Goal: Download file/media

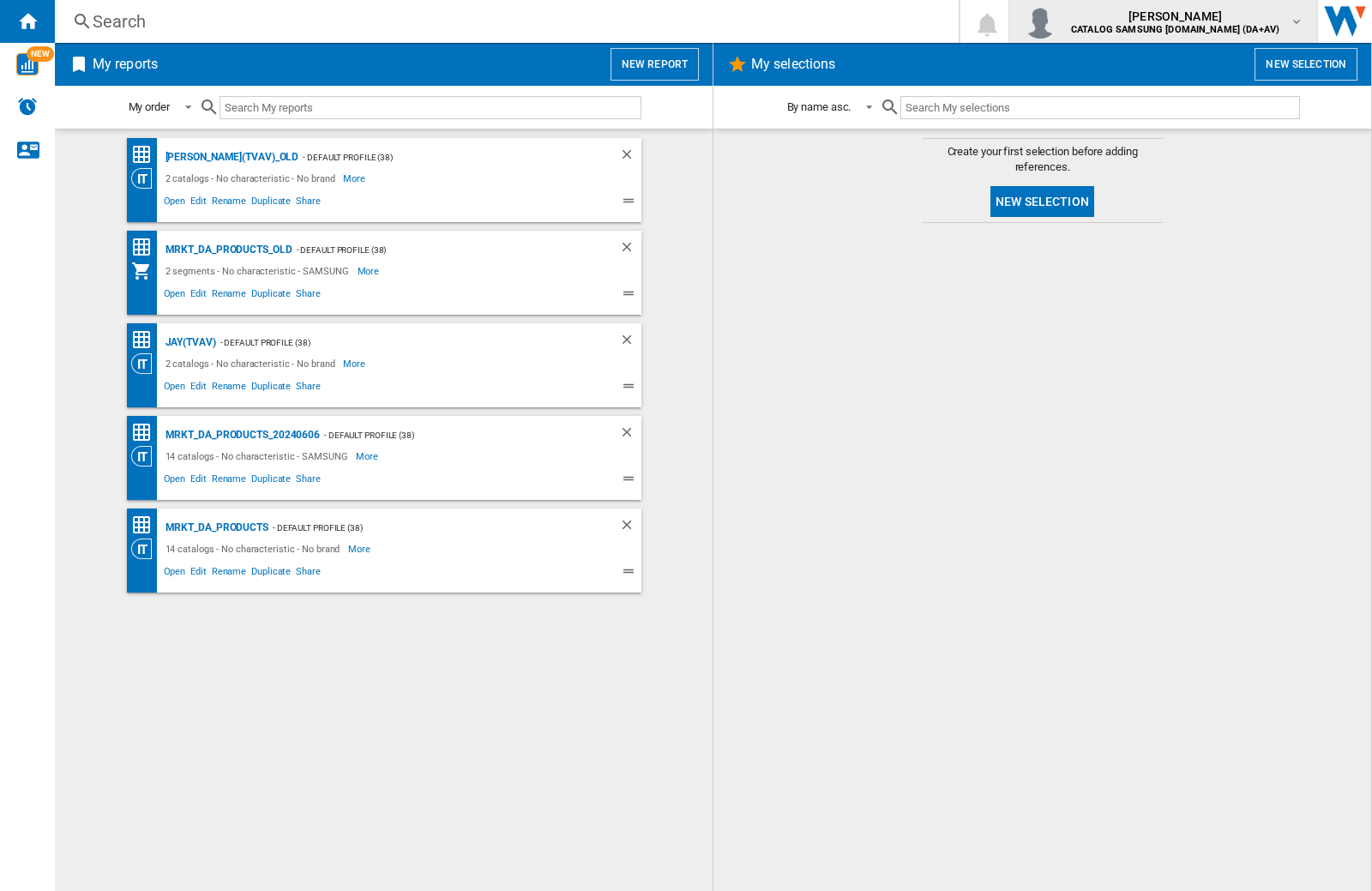
click at [1057, 22] on img "button" at bounding box center [1039, 21] width 34 height 34
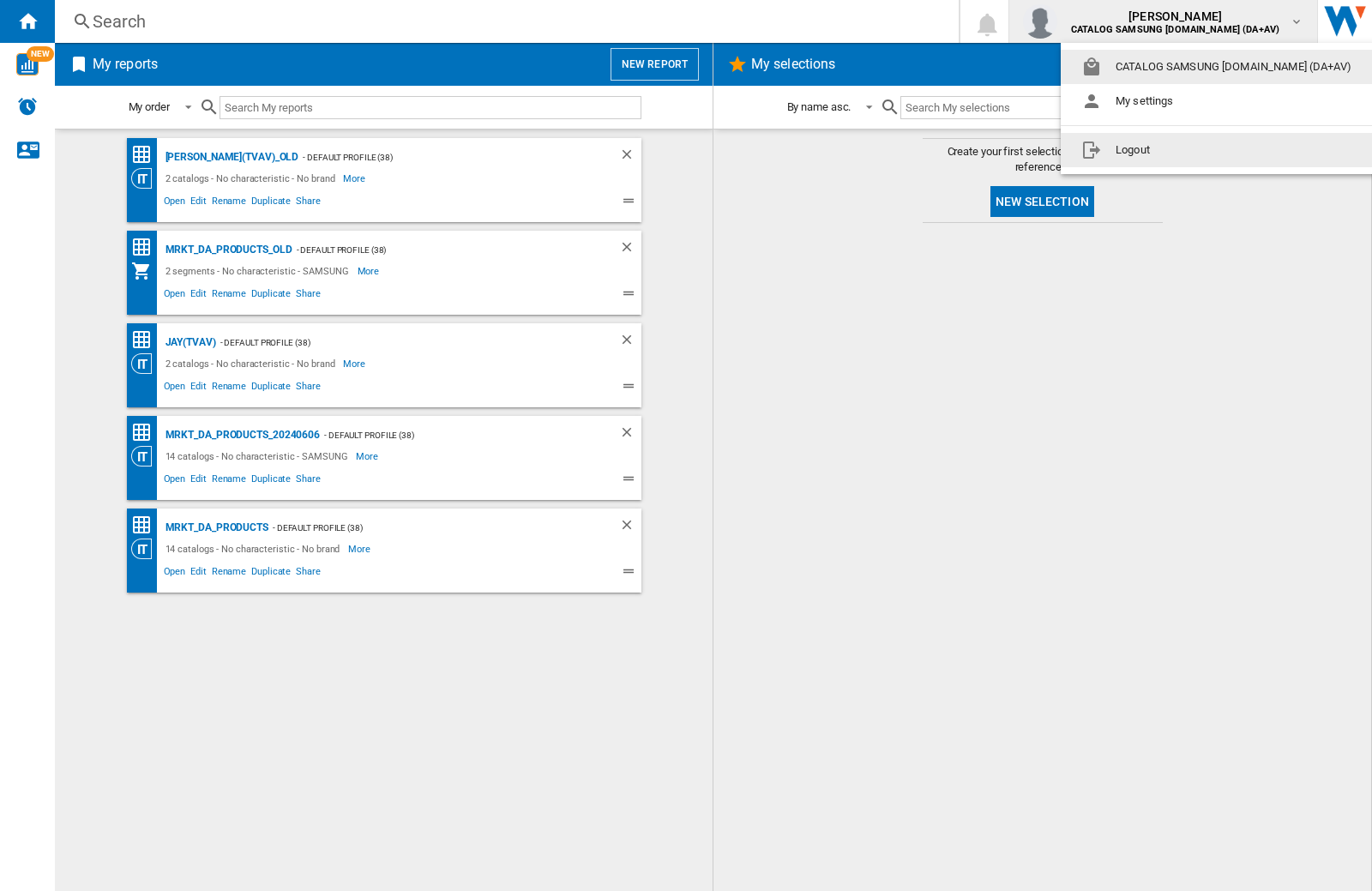
click at [1193, 150] on button "Logout" at bounding box center [1219, 149] width 318 height 34
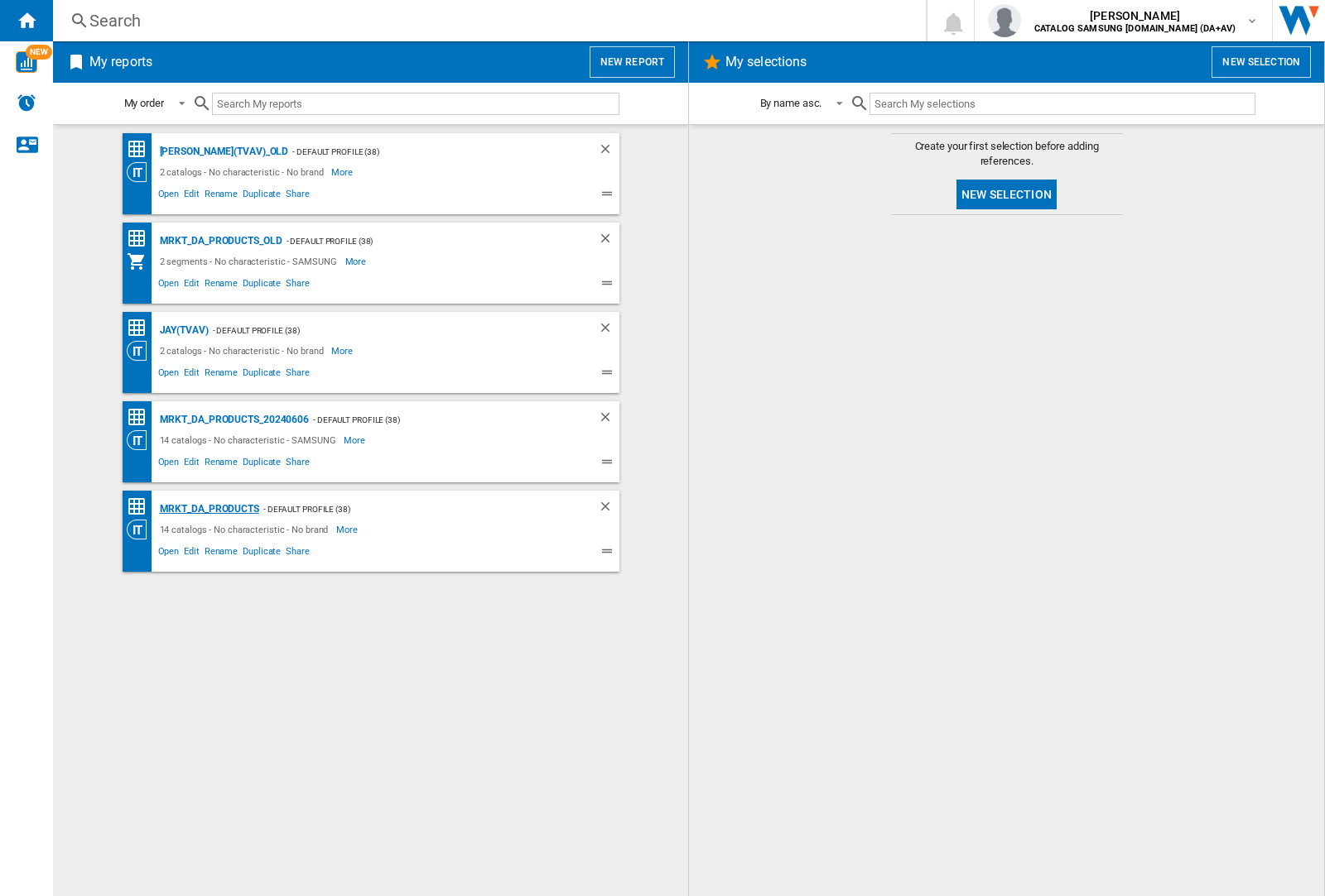
click at [209, 509] on div "MRKT_DA_PRODUCTS" at bounding box center [208, 510] width 104 height 21
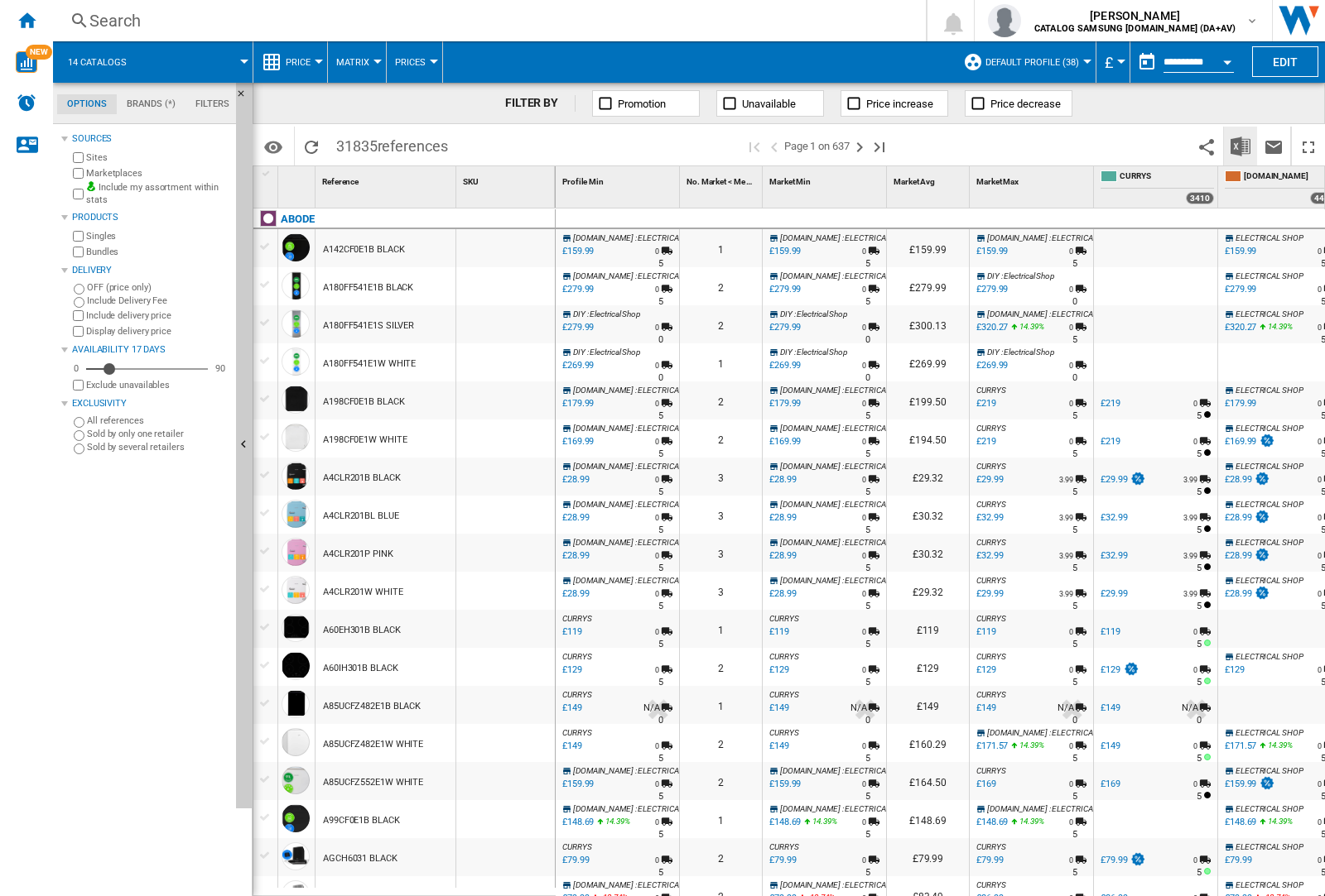
click at [1239, 145] on img "Download in Excel" at bounding box center [1239, 146] width 20 height 20
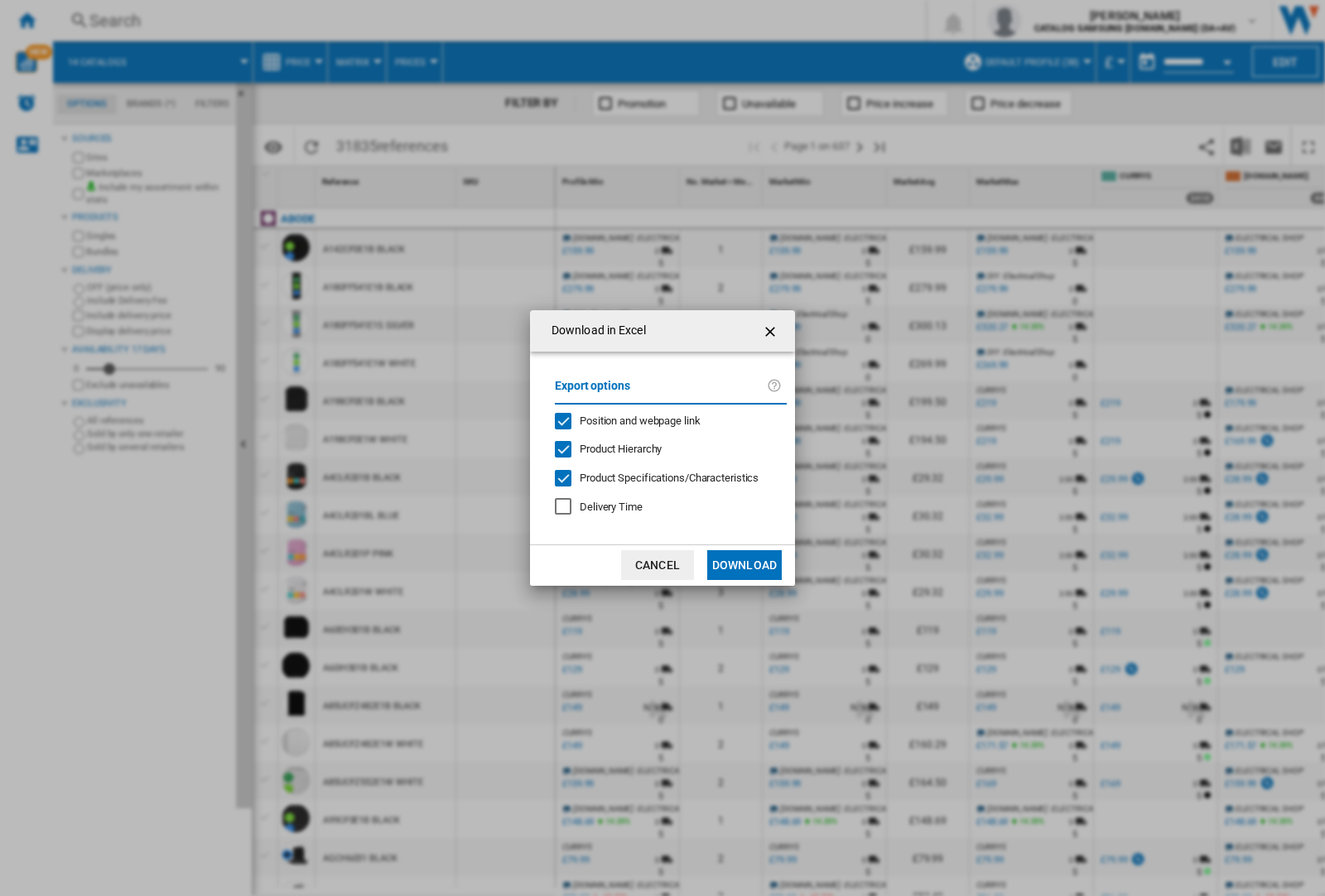
click at [629, 420] on span "Position and webpage link" at bounding box center [640, 420] width 121 height 12
click at [744, 565] on button "Download" at bounding box center [743, 565] width 74 height 30
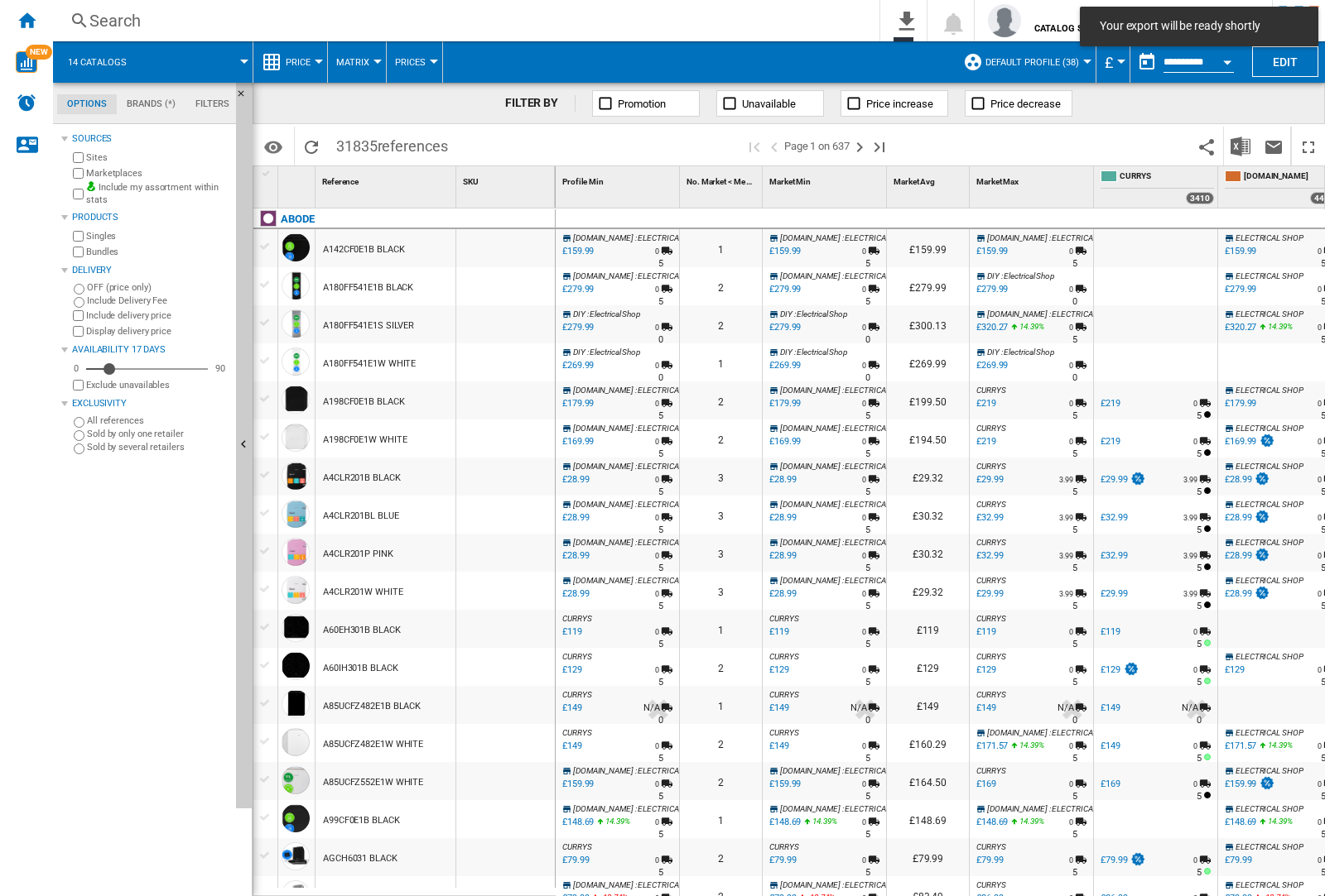
click at [515, 283] on div at bounding box center [505, 286] width 98 height 38
